Goal: Information Seeking & Learning: Learn about a topic

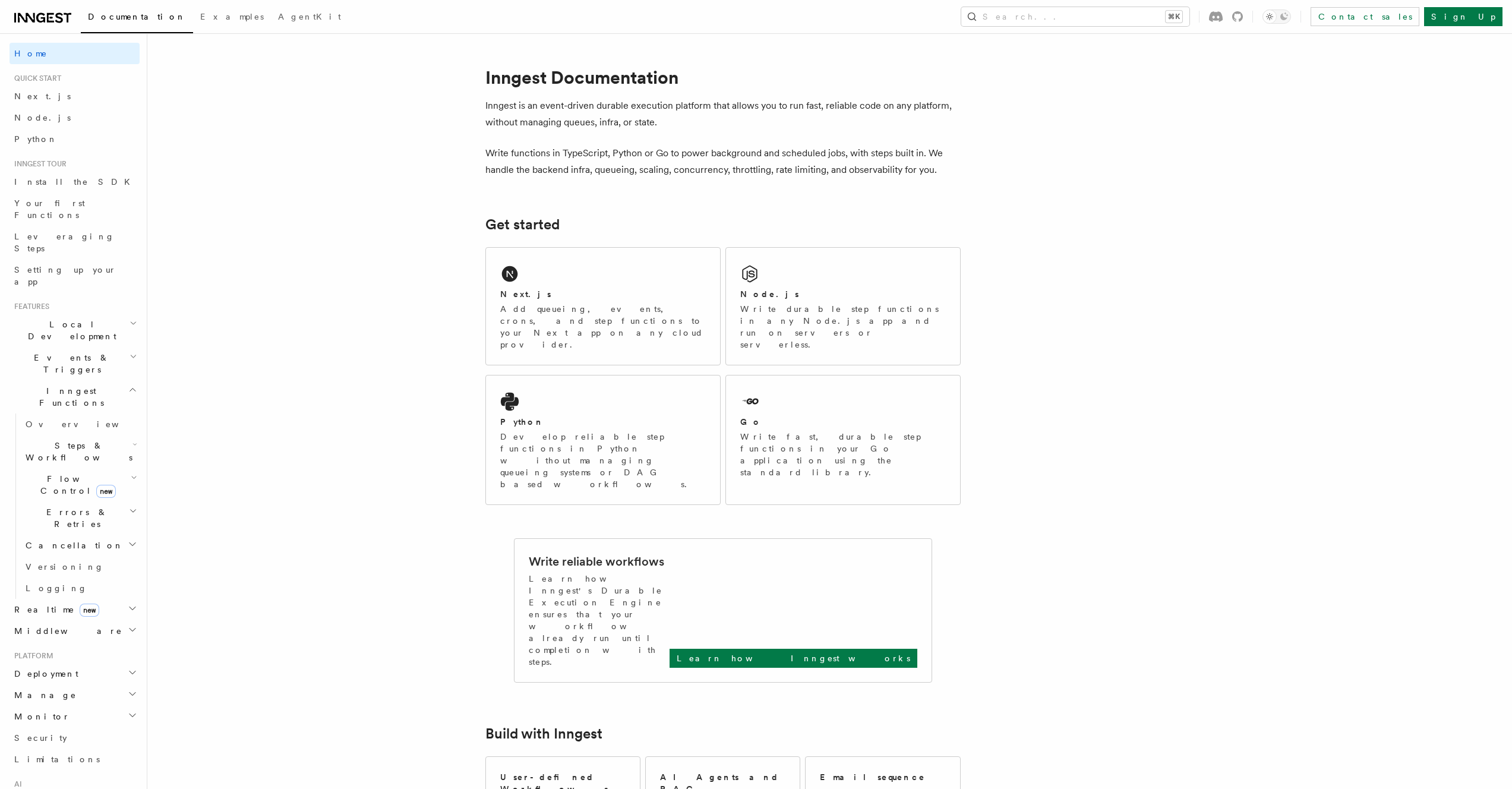
click at [117, 663] on h2 "Deployment" at bounding box center [74, 673] width 131 height 21
click at [91, 630] on link "Environments & Apps" at bounding box center [80, 647] width 119 height 33
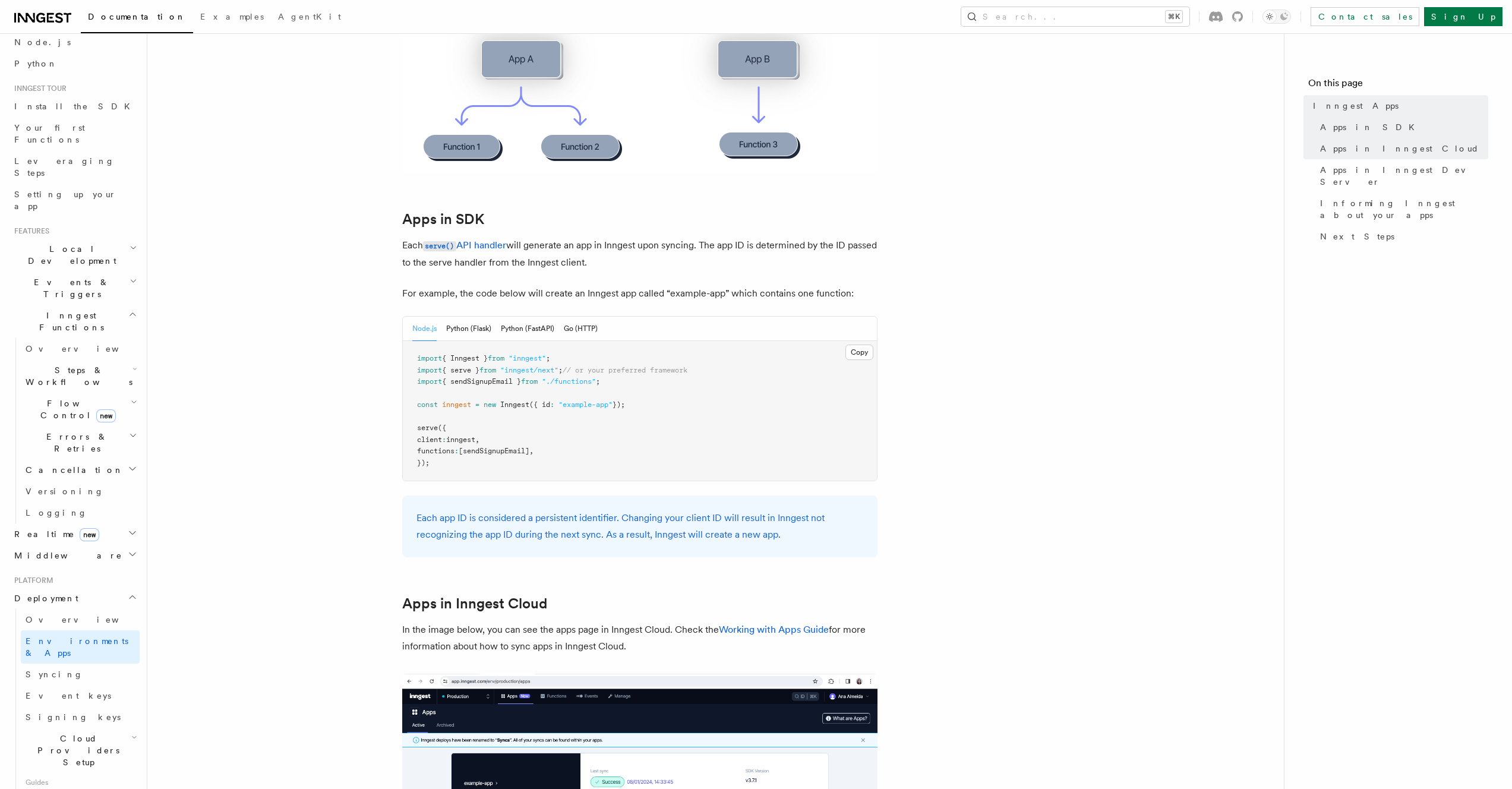
scroll to position [418, 0]
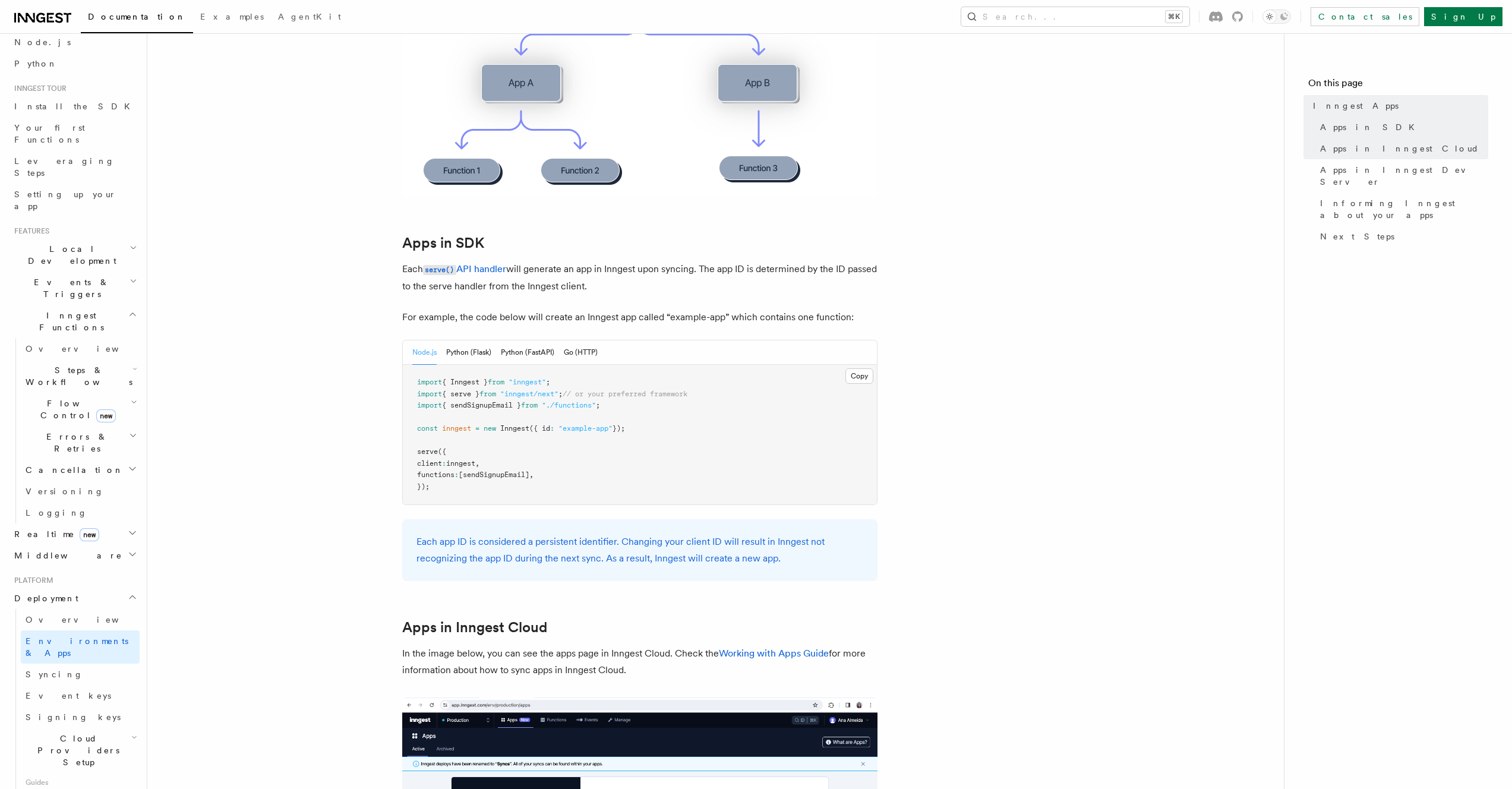
click at [80, 732] on span "Cloud Providers Setup" at bounding box center [76, 750] width 110 height 36
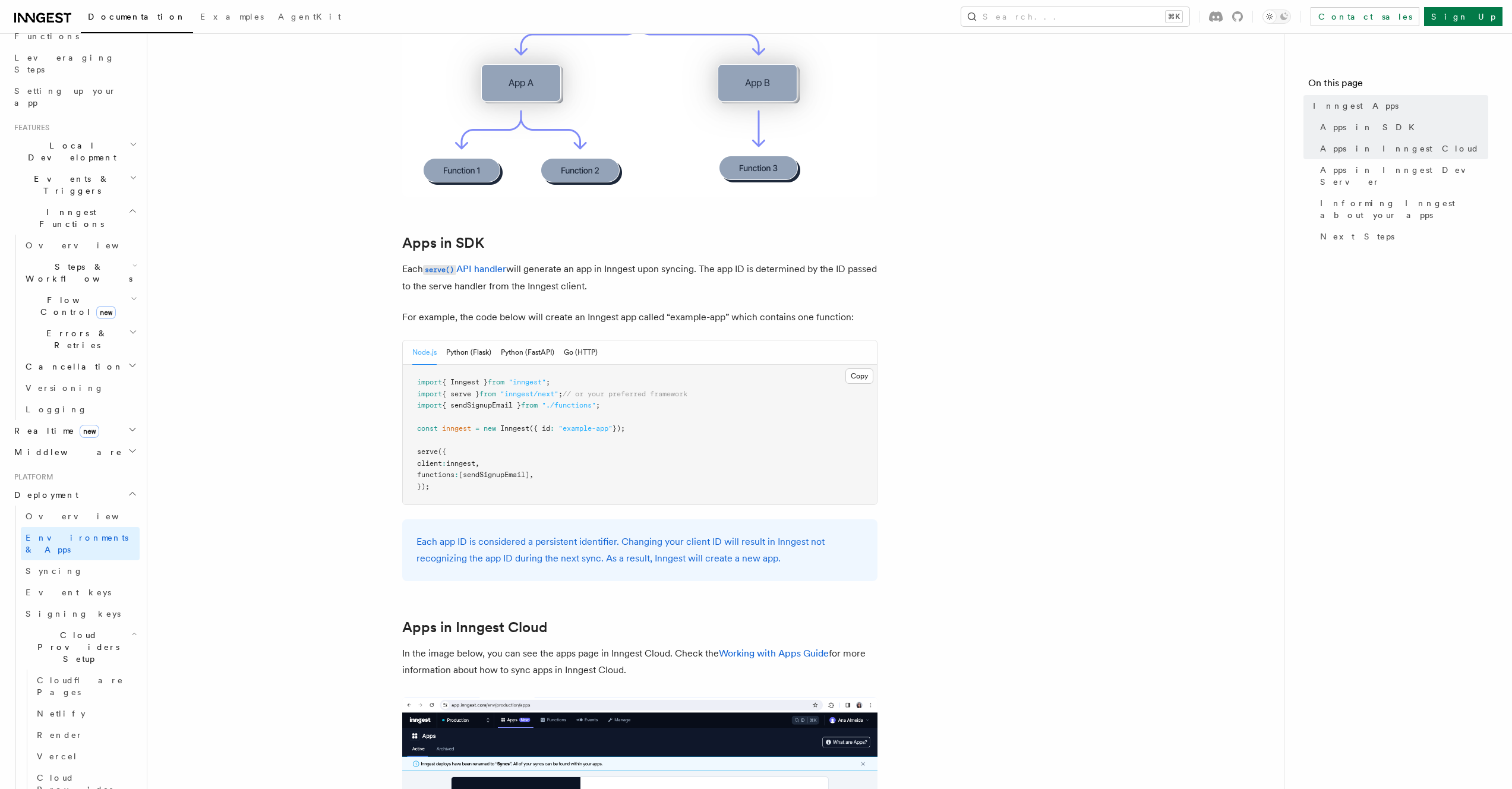
scroll to position [224, 0]
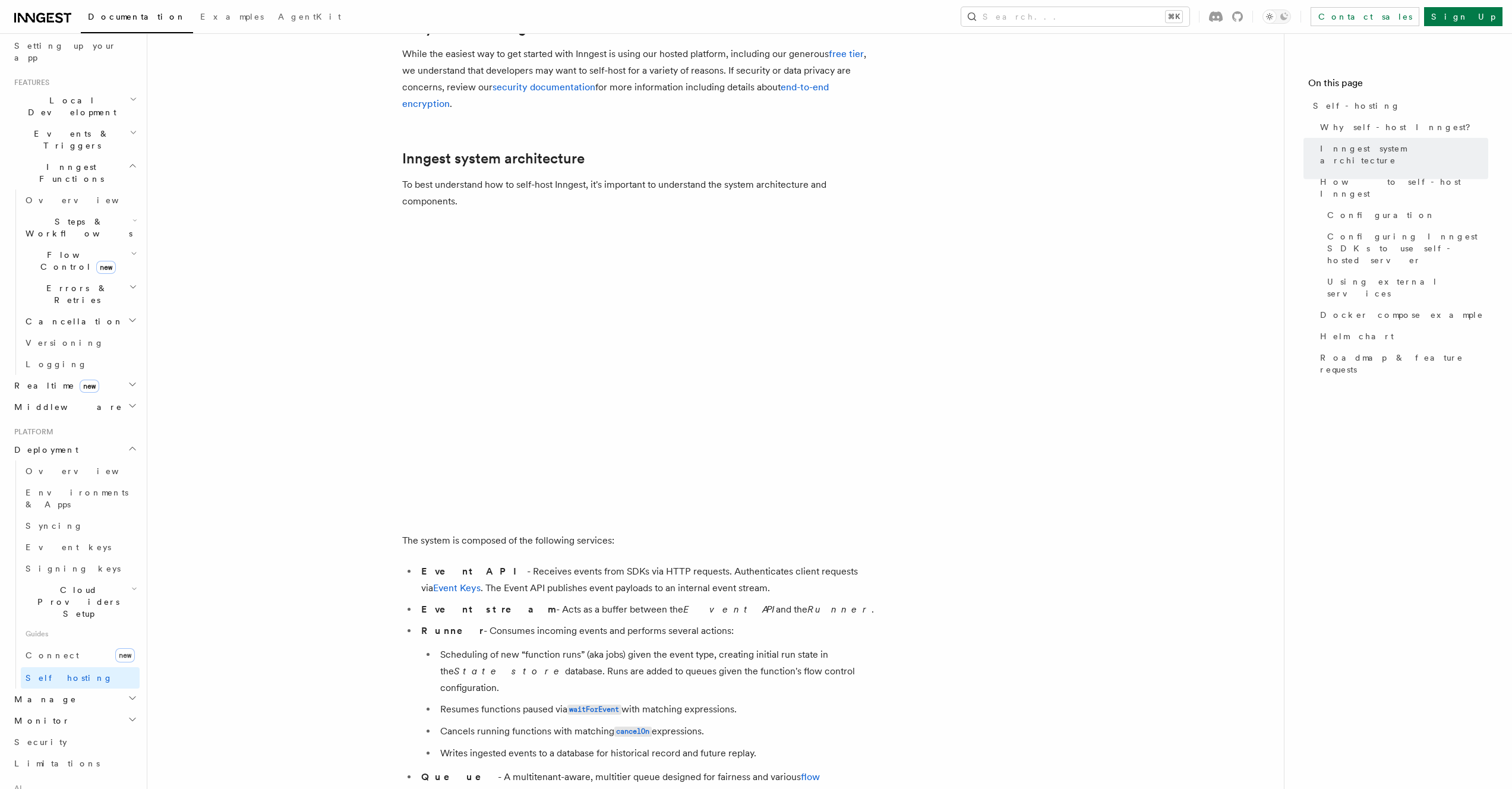
scroll to position [216, 0]
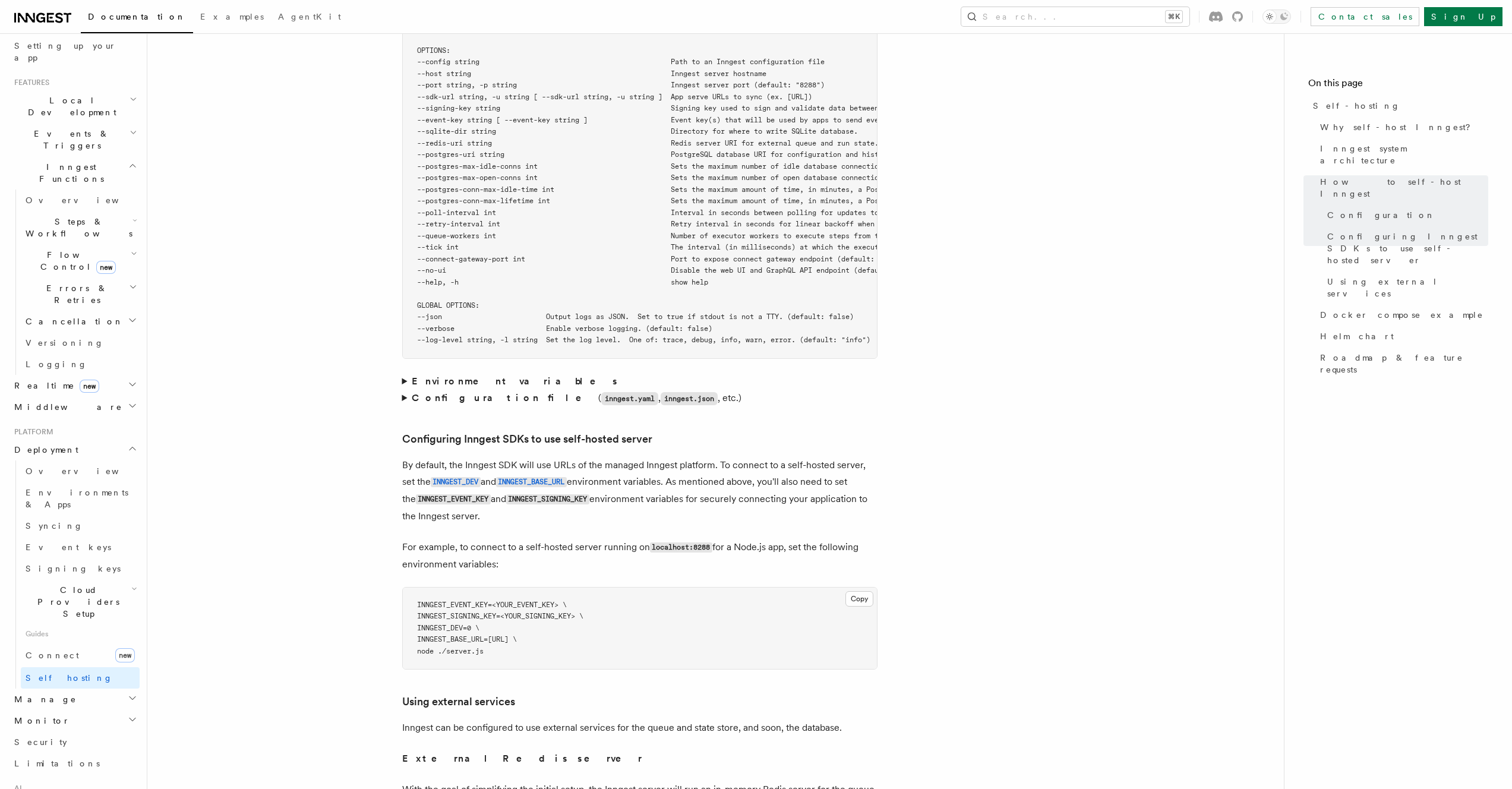
scroll to position [3193, 0]
